Goal: Transaction & Acquisition: Purchase product/service

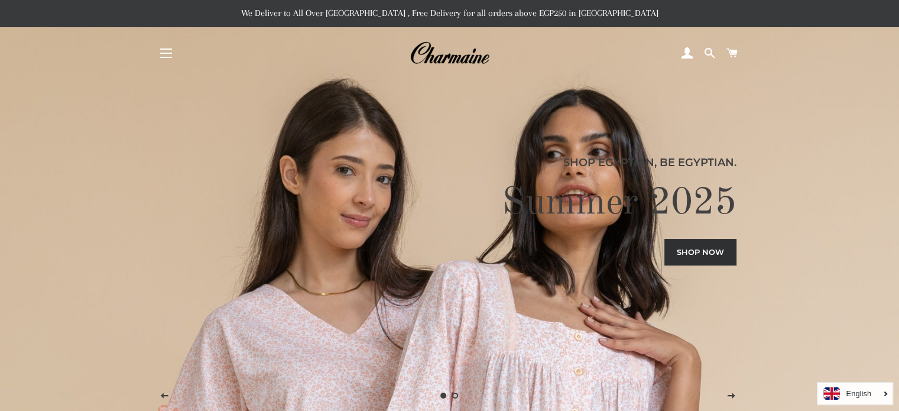
click at [729, 245] on link "Shop now" at bounding box center [700, 252] width 72 height 26
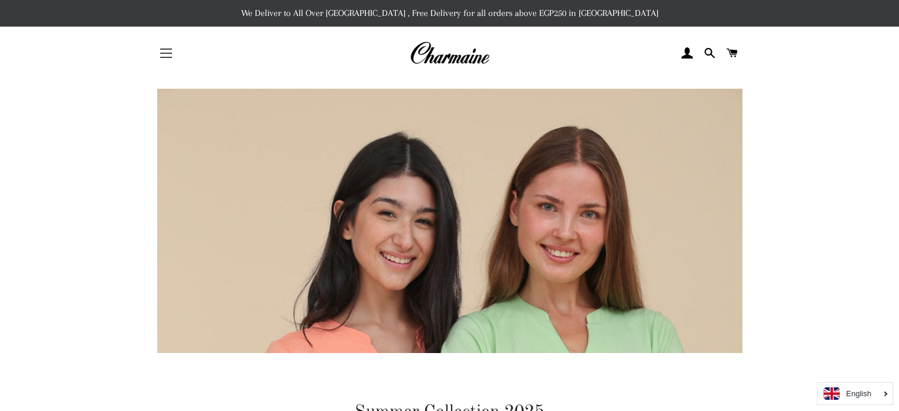
click at [167, 53] on span "button" at bounding box center [166, 53] width 12 height 1
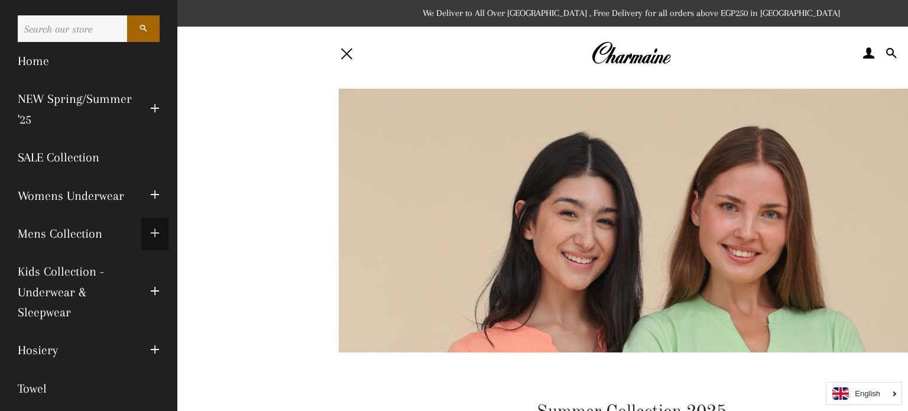
click at [150, 232] on span "button" at bounding box center [154, 233] width 9 height 15
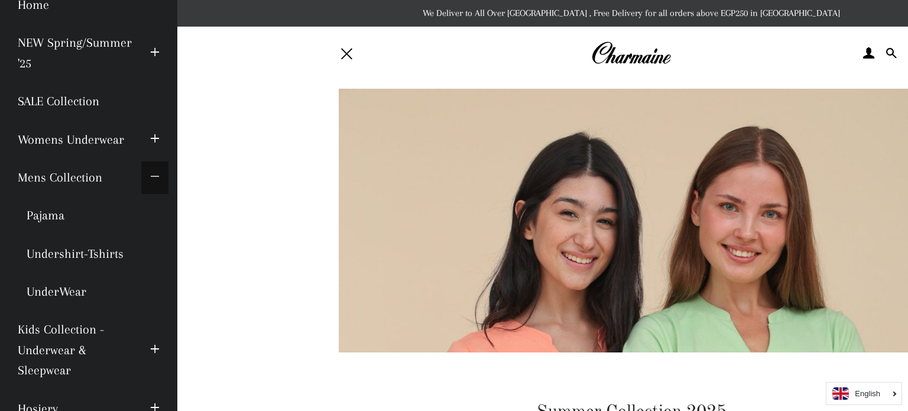
scroll to position [118, 0]
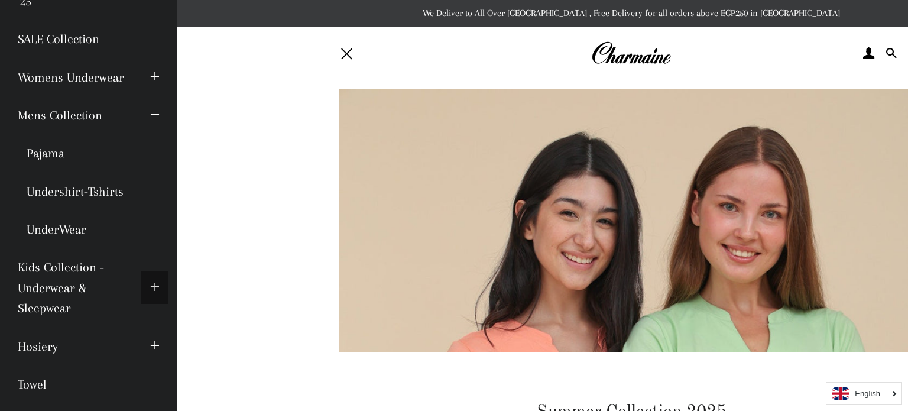
click at [150, 284] on span "button" at bounding box center [154, 287] width 9 height 15
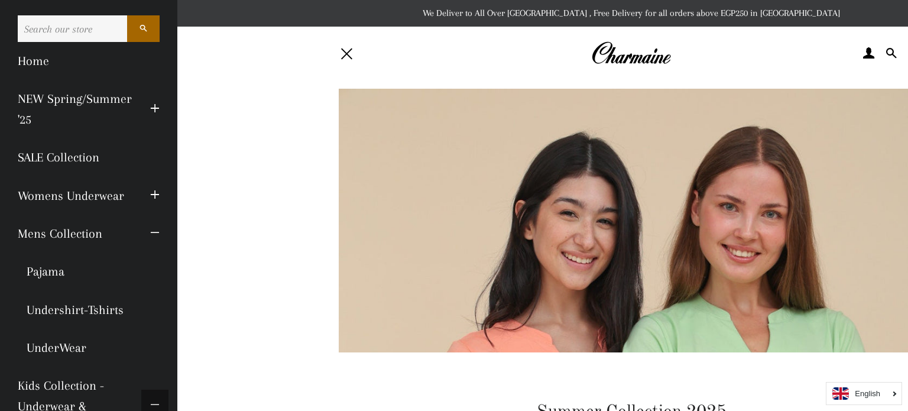
scroll to position [0, 0]
click at [150, 199] on span "button" at bounding box center [154, 195] width 9 height 15
